Goal: Task Accomplishment & Management: Manage account settings

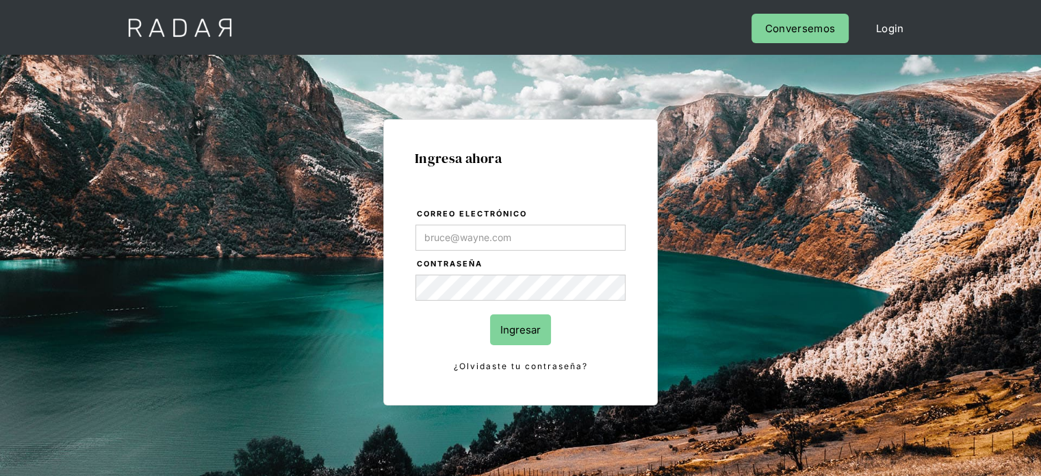
type input "[EMAIL_ADDRESS][PERSON_NAME][DOMAIN_NAME]"
click at [506, 320] on input "Ingresar" at bounding box center [520, 329] width 61 height 31
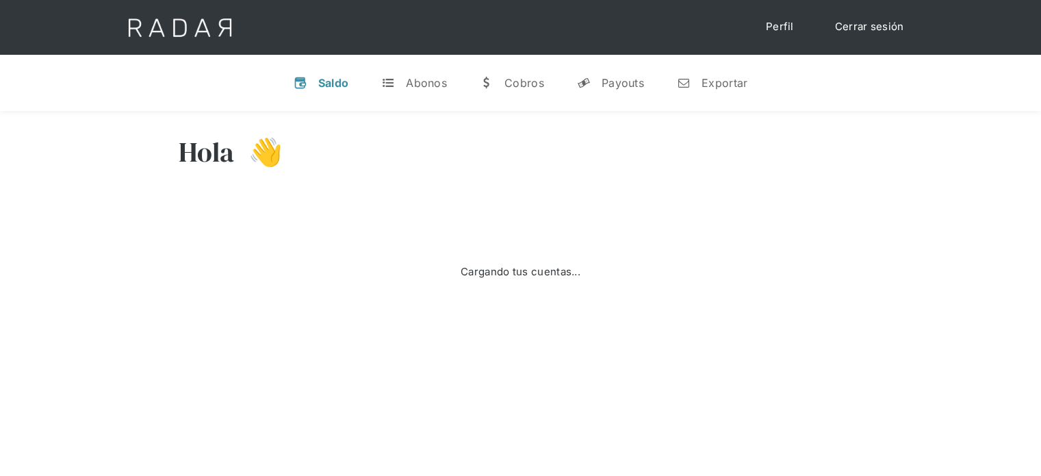
select select "remitee"
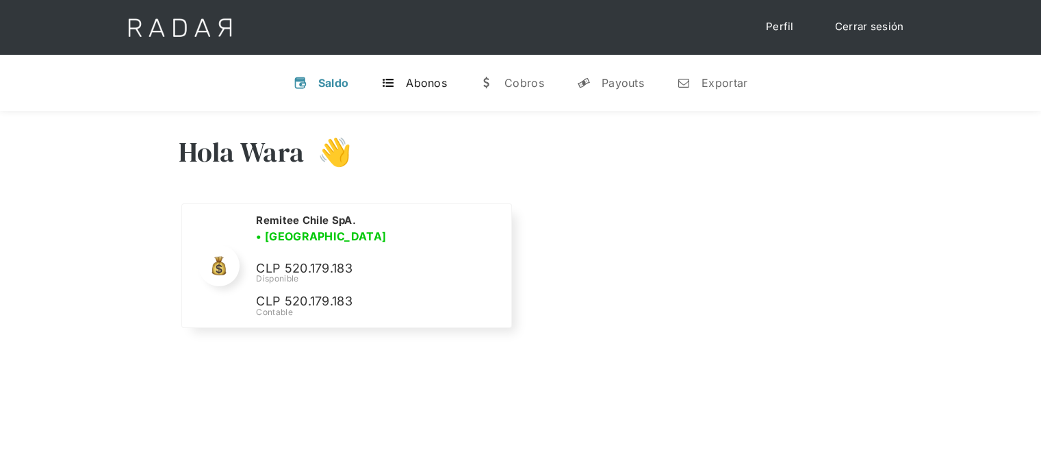
click at [439, 85] on div "Abonos" at bounding box center [426, 83] width 41 height 14
